Goal: Check status

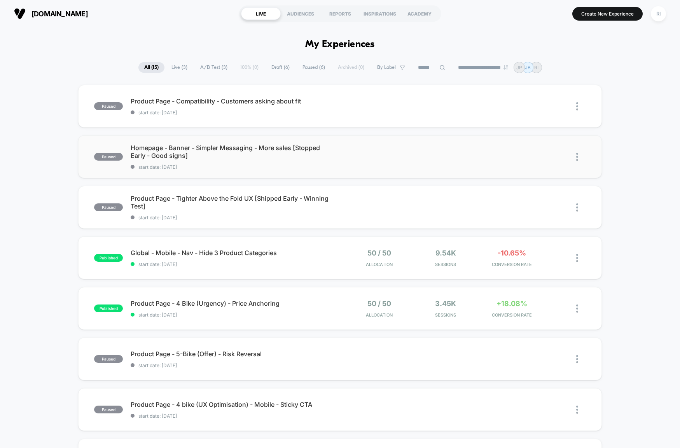
drag, startPoint x: 89, startPoint y: 54, endPoint x: 362, endPoint y: 166, distance: 294.7
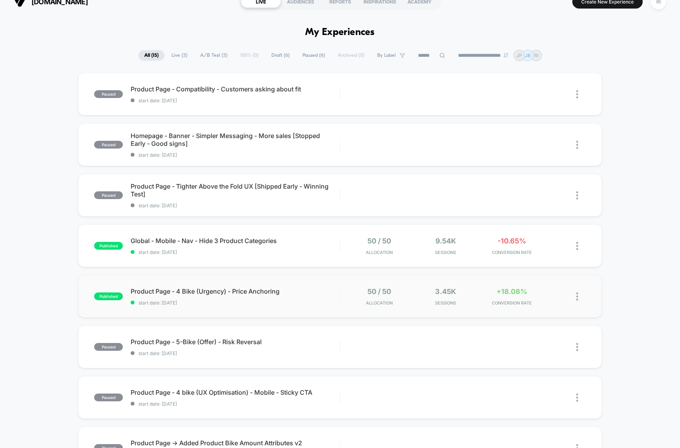
scroll to position [48, 0]
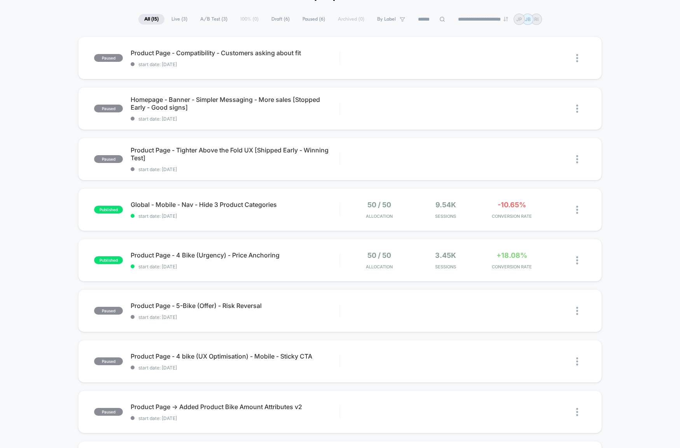
click at [620, 236] on div "paused Product Page - Compatibility - Customers asking about fit start date: [D…" at bounding box center [340, 356] width 680 height 638
click at [292, 250] on div "published Product Page - 4 Bike (Urgency) - Price Anchoring start date: [DATE] …" at bounding box center [340, 260] width 524 height 43
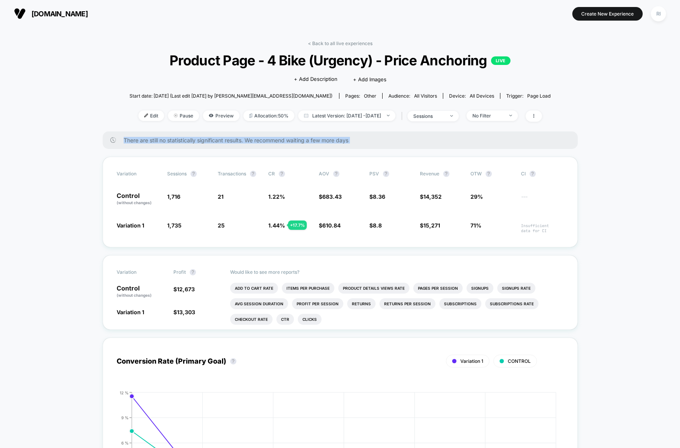
drag, startPoint x: 601, startPoint y: 235, endPoint x: 113, endPoint y: 118, distance: 501.6
drag, startPoint x: 75, startPoint y: 71, endPoint x: 599, endPoint y: 257, distance: 555.4
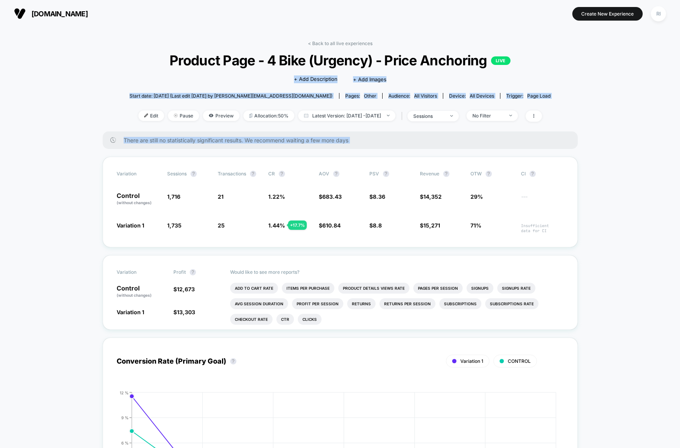
drag, startPoint x: 535, startPoint y: 247, endPoint x: 103, endPoint y: 121, distance: 449.6
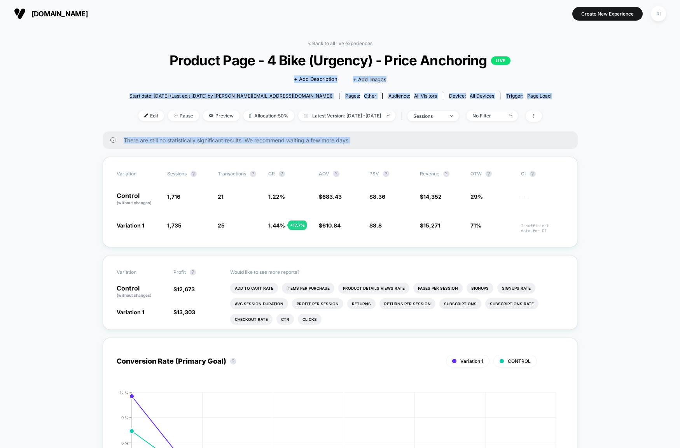
drag, startPoint x: 634, startPoint y: 224, endPoint x: 95, endPoint y: 74, distance: 559.4
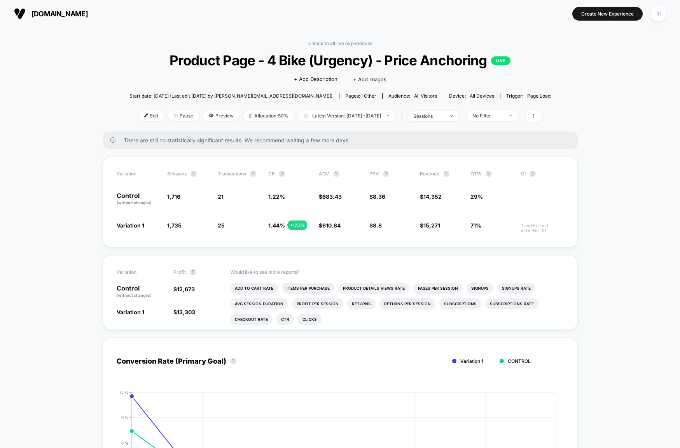
drag, startPoint x: 521, startPoint y: 223, endPoint x: 625, endPoint y: 246, distance: 106.2
drag, startPoint x: 597, startPoint y: 240, endPoint x: 198, endPoint y: 87, distance: 427.2
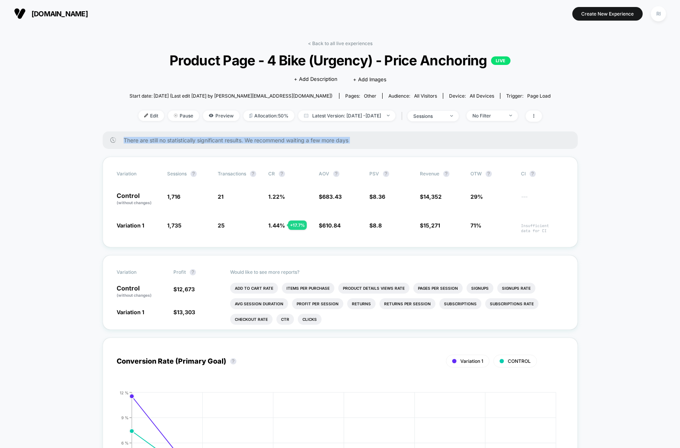
click at [351, 41] on link "< Back to all live experiences" at bounding box center [340, 43] width 65 height 6
